Goal: Entertainment & Leisure: Browse casually

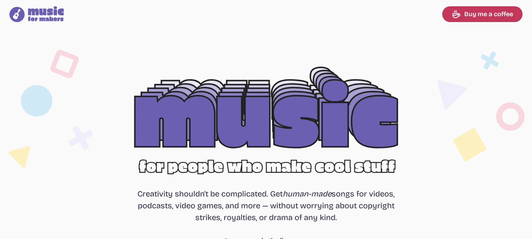
select select "most popular"
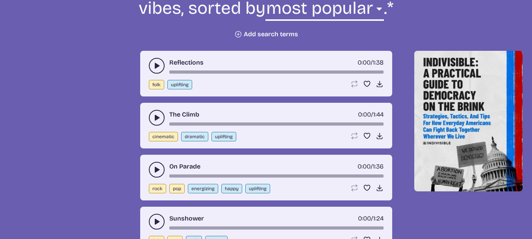
scroll to position [337, 0]
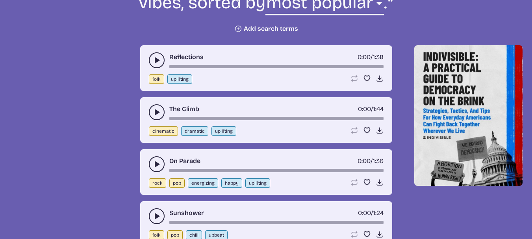
click at [156, 62] on use "play-pause toggle" at bounding box center [157, 60] width 8 height 8
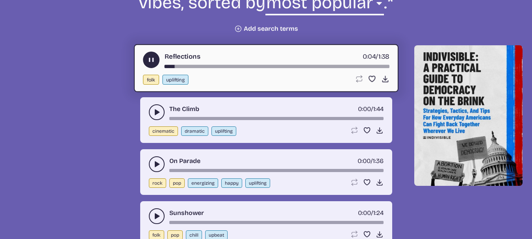
click at [154, 107] on button "play-pause toggle" at bounding box center [157, 112] width 16 height 16
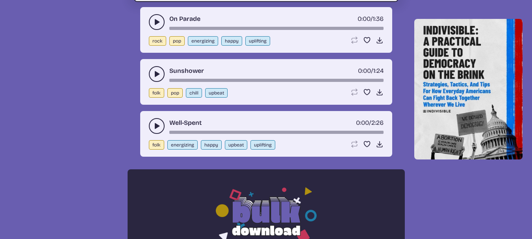
scroll to position [471, 0]
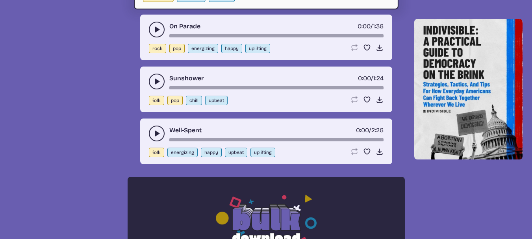
click at [155, 78] on icon "play-pause toggle" at bounding box center [157, 82] width 8 height 8
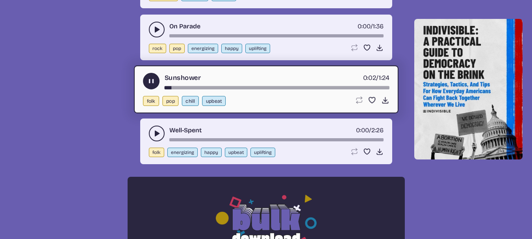
click at [157, 131] on icon "play-pause toggle" at bounding box center [157, 133] width 8 height 8
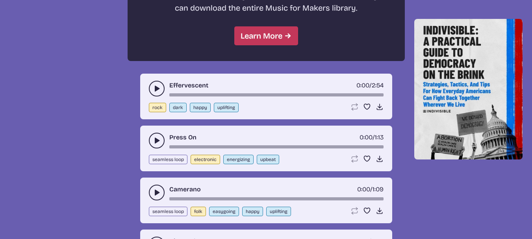
scroll to position [790, 0]
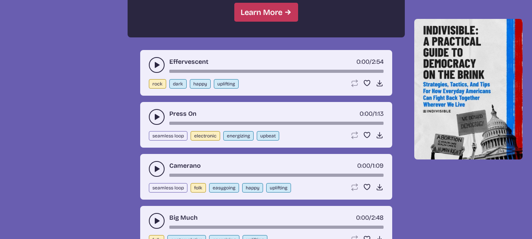
click at [155, 63] on use "play-pause toggle" at bounding box center [157, 65] width 8 height 8
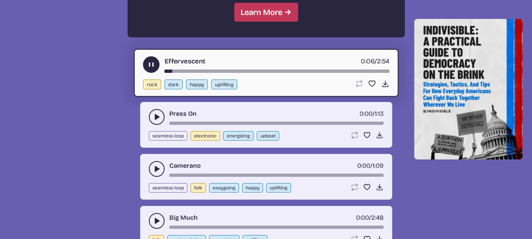
click at [155, 116] on use "play-pause toggle" at bounding box center [157, 117] width 8 height 8
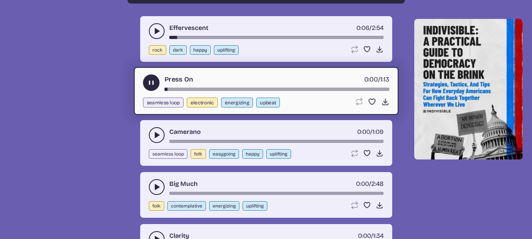
scroll to position [826, 0]
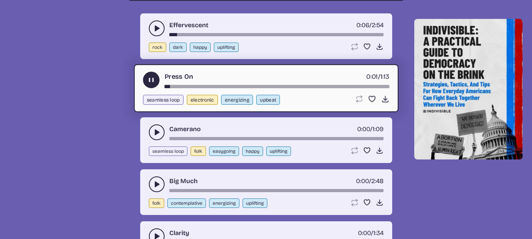
click at [155, 127] on button "play-pause toggle" at bounding box center [157, 132] width 16 height 16
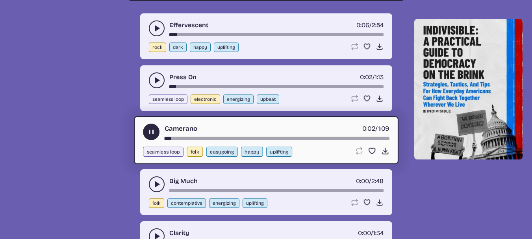
click at [161, 183] on button "play-pause toggle" at bounding box center [157, 184] width 16 height 16
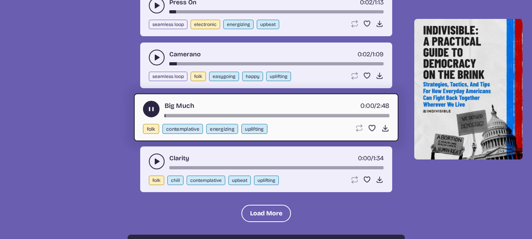
scroll to position [903, 0]
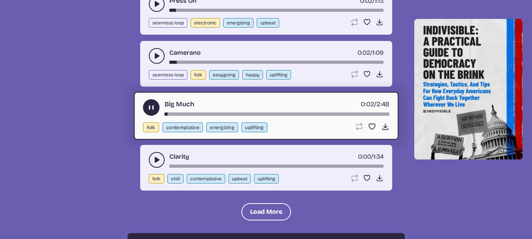
click at [157, 164] on button "play-pause toggle" at bounding box center [157, 160] width 16 height 16
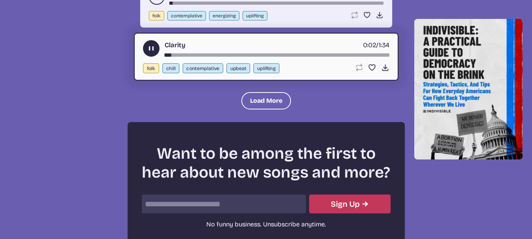
scroll to position [905, 0]
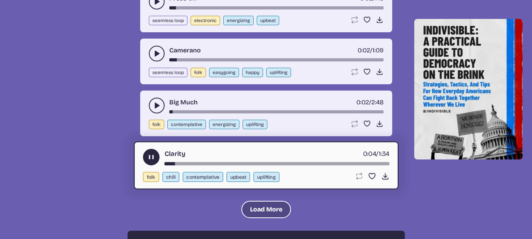
click at [254, 210] on button "Load More" at bounding box center [266, 209] width 50 height 17
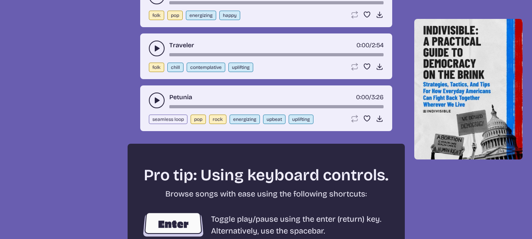
scroll to position [1220, 0]
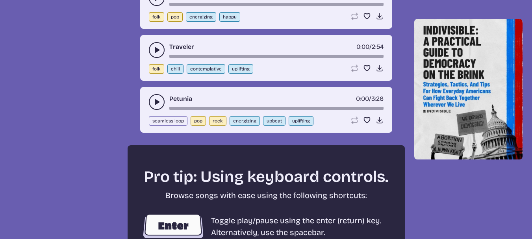
click at [242, 124] on button "energizing" at bounding box center [244, 120] width 30 height 9
select select "energizing"
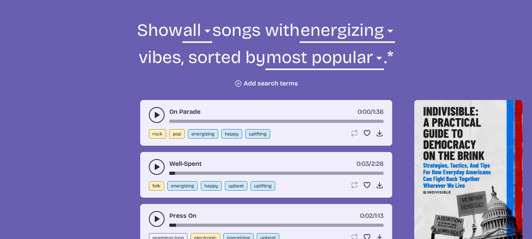
click at [160, 113] on icon "play-pause toggle" at bounding box center [157, 115] width 8 height 8
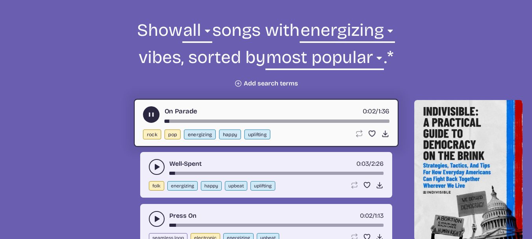
click at [153, 163] on button "play-pause toggle" at bounding box center [157, 167] width 16 height 16
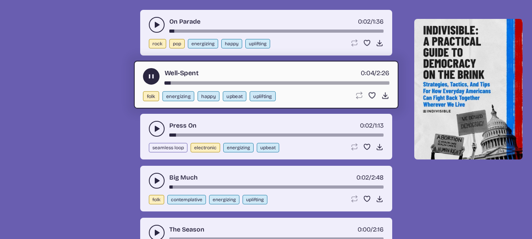
scroll to position [374, 0]
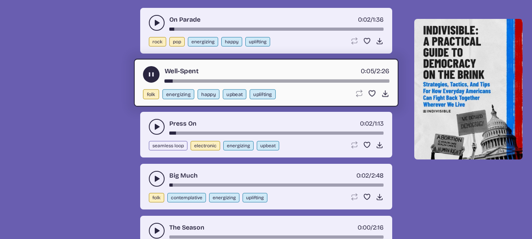
click at [153, 126] on icon "play-pause toggle" at bounding box center [157, 127] width 8 height 8
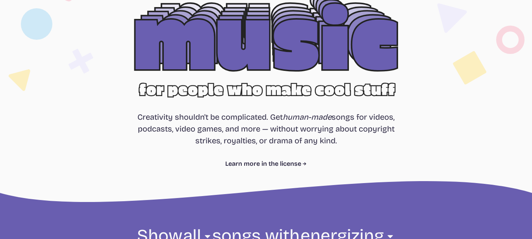
scroll to position [0, 0]
